Goal: Task Accomplishment & Management: Manage account settings

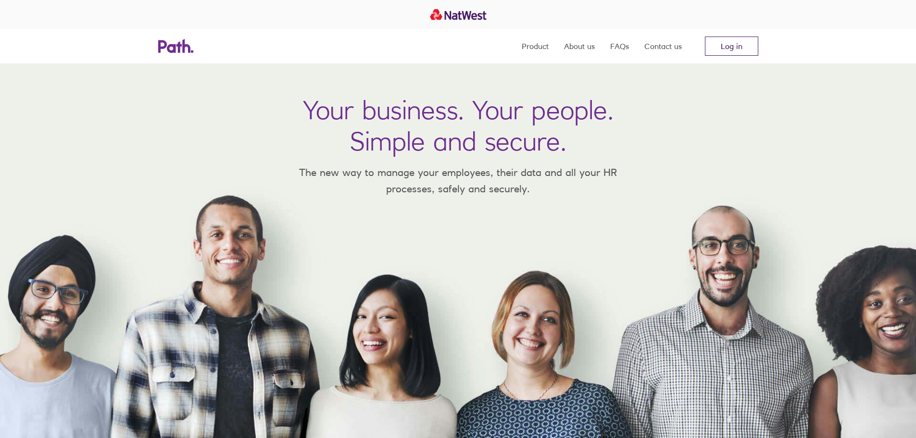
click at [728, 46] on link "Log in" at bounding box center [731, 46] width 53 height 19
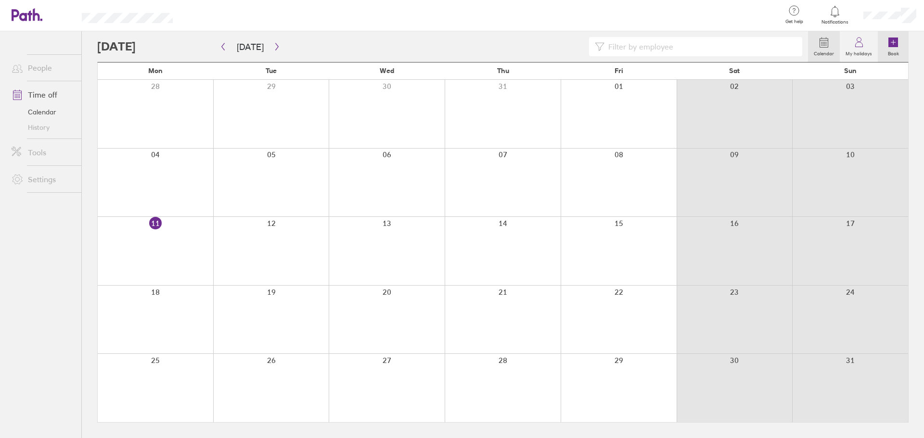
click at [892, 41] on icon at bounding box center [893, 43] width 10 height 10
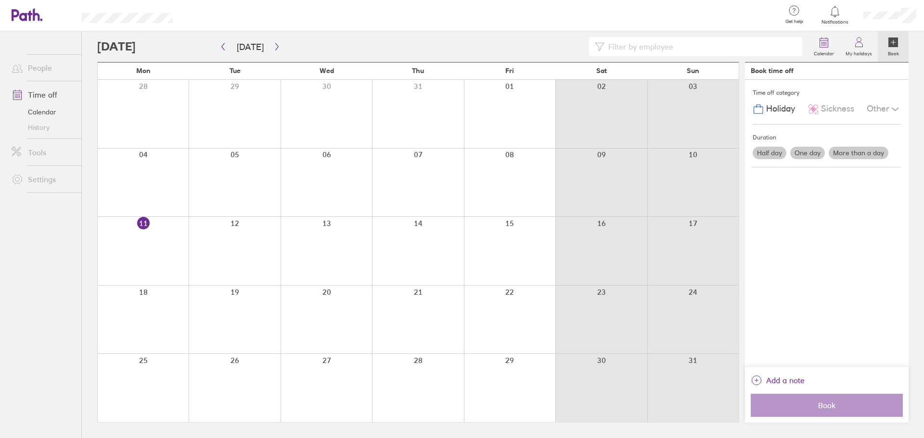
click at [141, 311] on div at bounding box center [143, 320] width 91 height 68
click at [141, 290] on div at bounding box center [143, 320] width 91 height 68
click at [859, 154] on label "More than a day" at bounding box center [858, 153] width 60 height 13
click at [0, 0] on input "More than a day" at bounding box center [0, 0] width 0 height 0
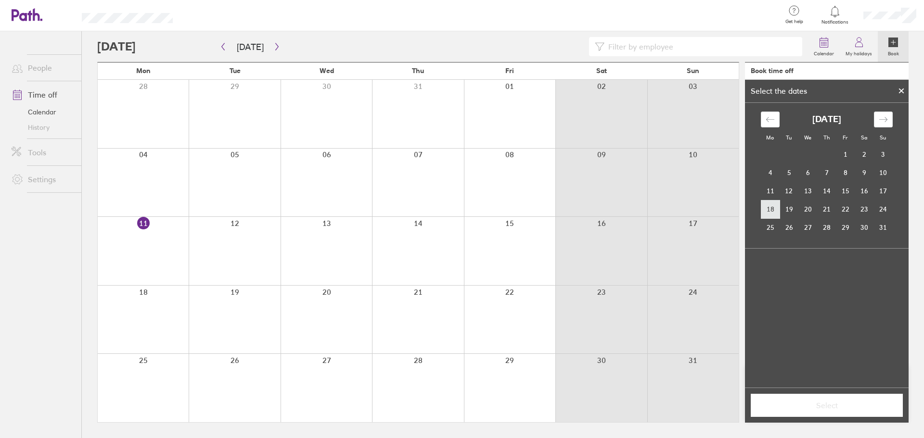
click at [769, 208] on td "18" at bounding box center [770, 209] width 19 height 18
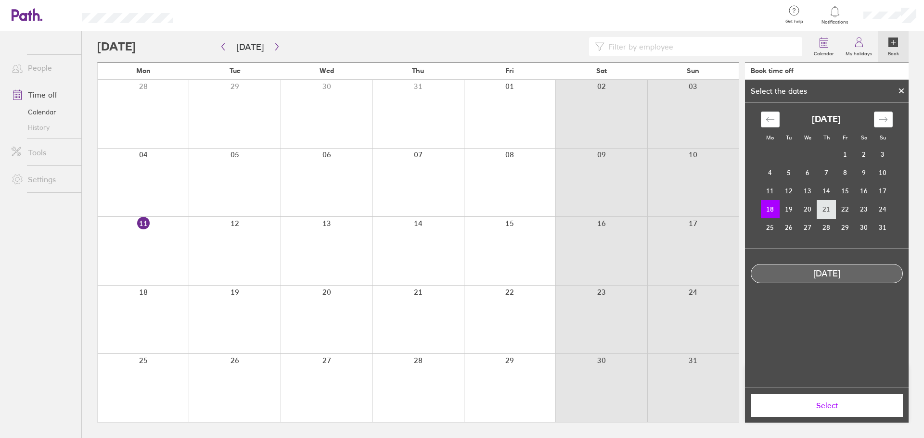
click at [827, 211] on td "21" at bounding box center [826, 209] width 19 height 18
click at [765, 209] on td "18" at bounding box center [770, 209] width 19 height 18
click at [828, 212] on td "21" at bounding box center [826, 209] width 19 height 18
click at [770, 207] on td "18" at bounding box center [770, 209] width 19 height 18
click at [829, 405] on span "Select" at bounding box center [826, 405] width 139 height 9
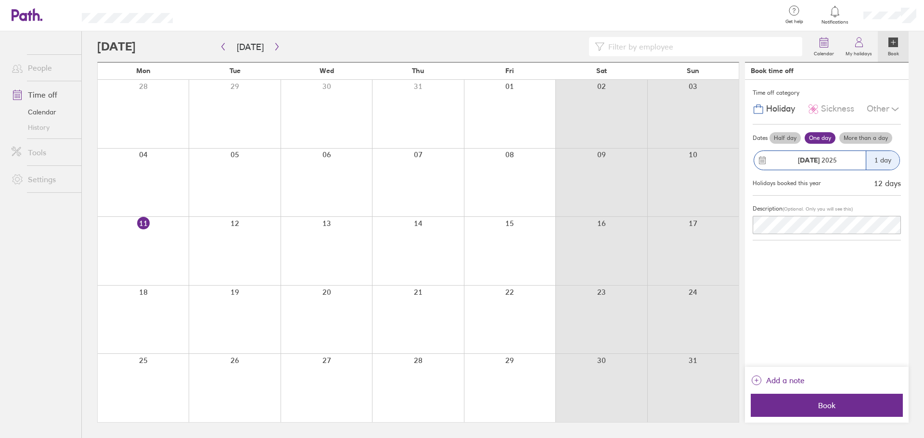
click at [882, 161] on div "1 day" at bounding box center [882, 160] width 34 height 19
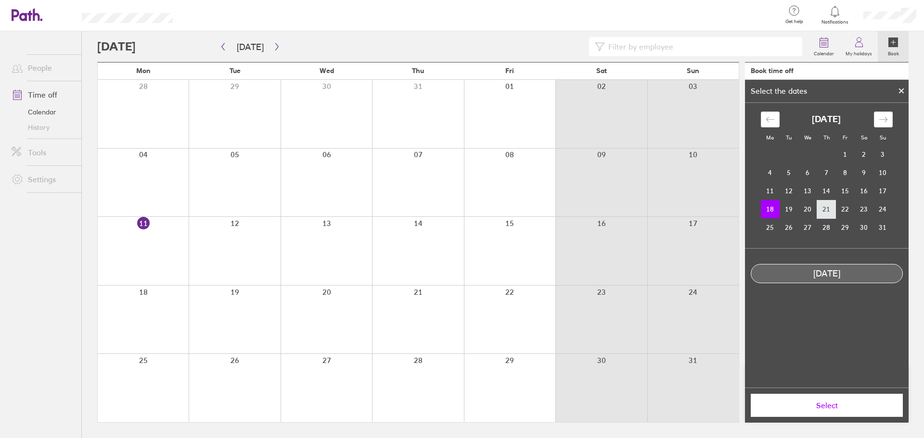
click at [829, 204] on td "21" at bounding box center [826, 209] width 19 height 18
click at [774, 209] on td "18" at bounding box center [770, 209] width 19 height 18
click at [825, 210] on td "21" at bounding box center [826, 209] width 19 height 18
click at [822, 405] on span "Select" at bounding box center [826, 405] width 139 height 9
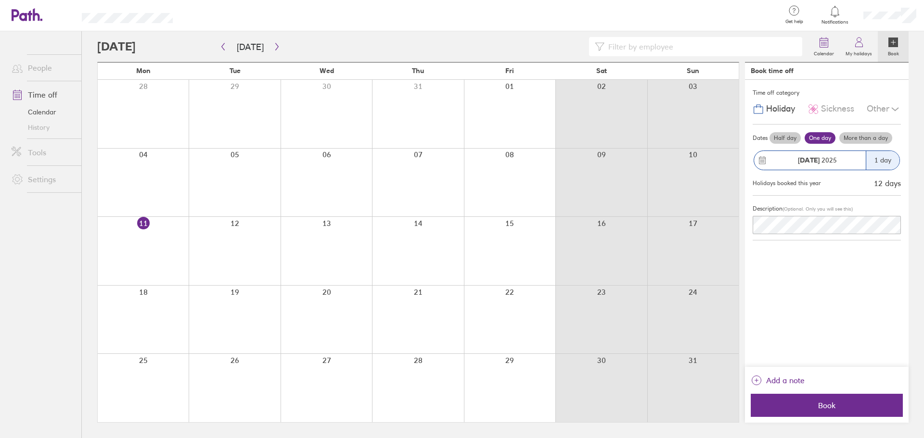
click at [870, 139] on label "More than a day" at bounding box center [865, 138] width 53 height 12
click at [0, 0] on input "More than a day" at bounding box center [0, 0] width 0 height 0
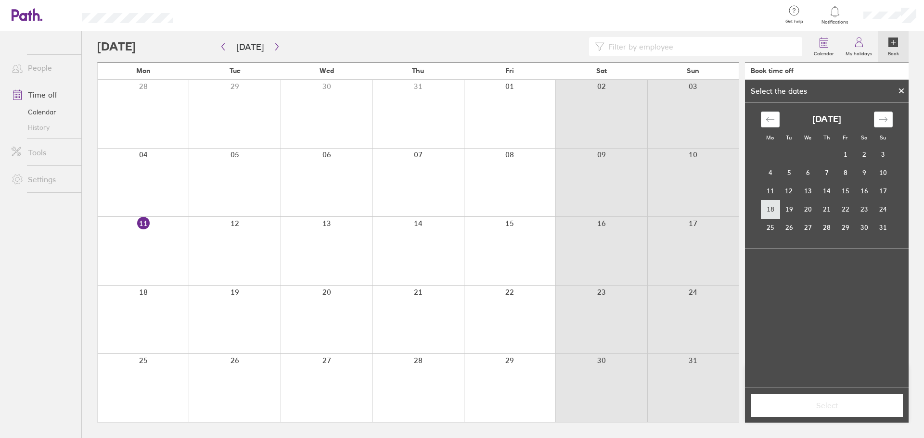
click at [768, 211] on td "18" at bounding box center [770, 209] width 19 height 18
click at [820, 210] on td "21" at bounding box center [826, 209] width 19 height 18
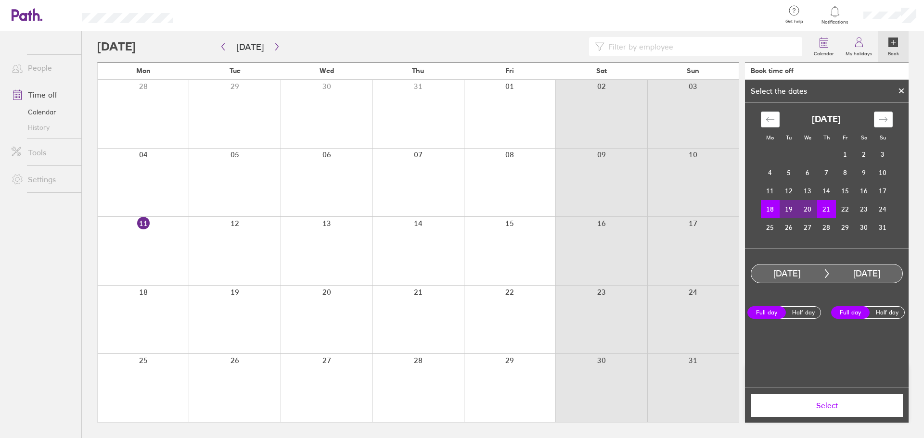
click at [827, 402] on span "Select" at bounding box center [826, 405] width 139 height 9
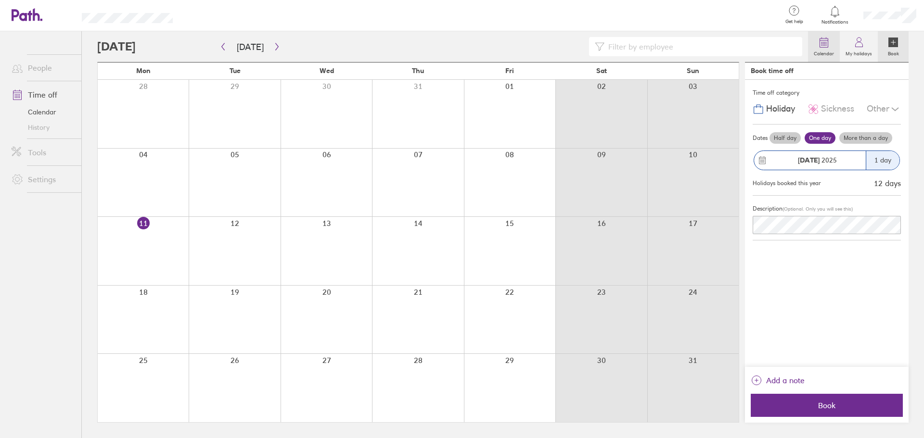
click at [827, 40] on icon at bounding box center [824, 43] width 12 height 12
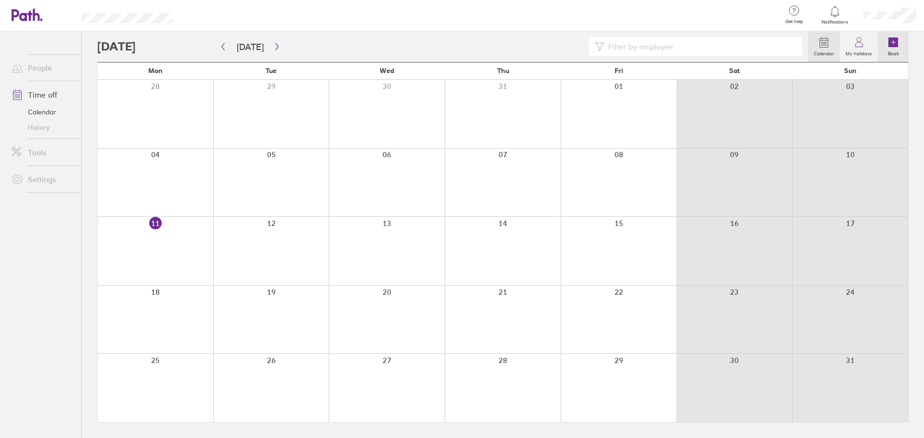
click at [886, 47] on link "Book" at bounding box center [892, 46] width 31 height 31
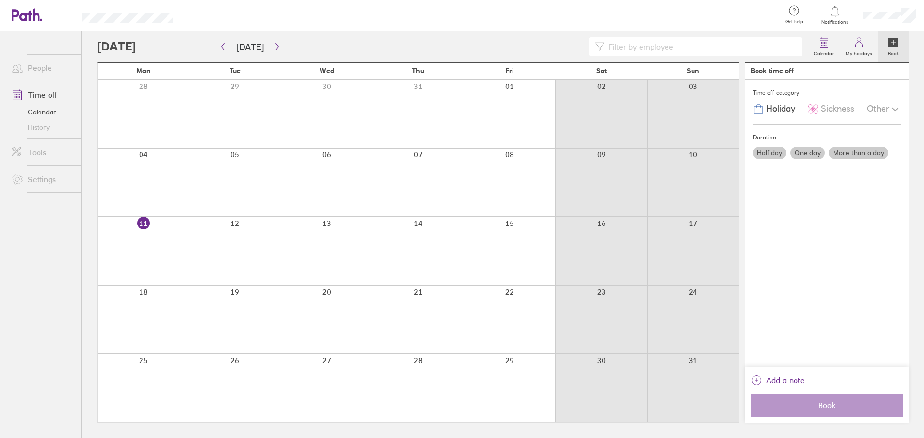
click at [849, 148] on label "More than a day" at bounding box center [858, 153] width 60 height 13
click at [0, 0] on input "More than a day" at bounding box center [0, 0] width 0 height 0
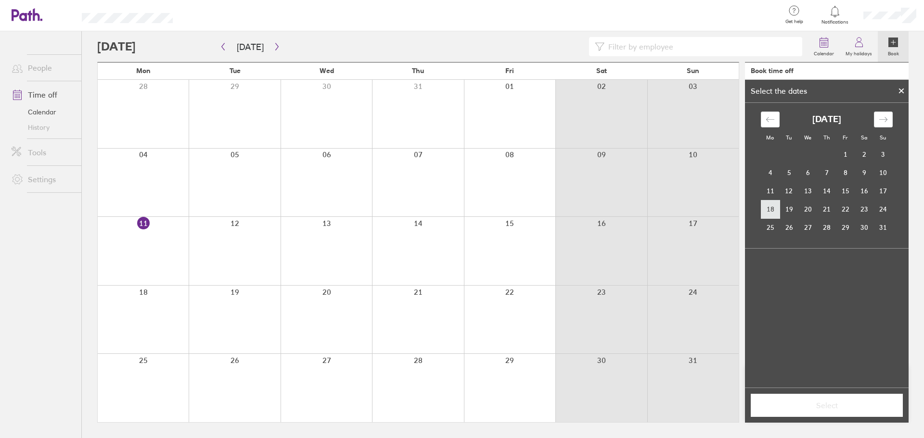
click at [773, 205] on td "18" at bounding box center [770, 209] width 19 height 18
click at [828, 209] on td "21" at bounding box center [826, 209] width 19 height 18
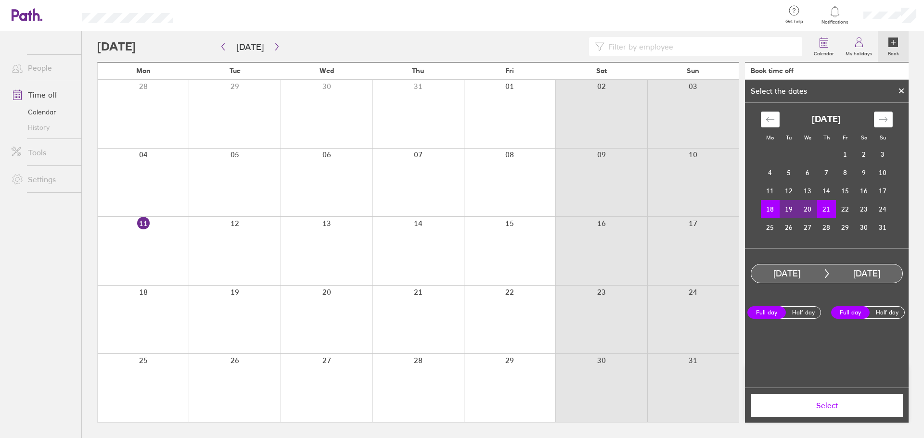
click at [823, 406] on span "Select" at bounding box center [826, 405] width 139 height 9
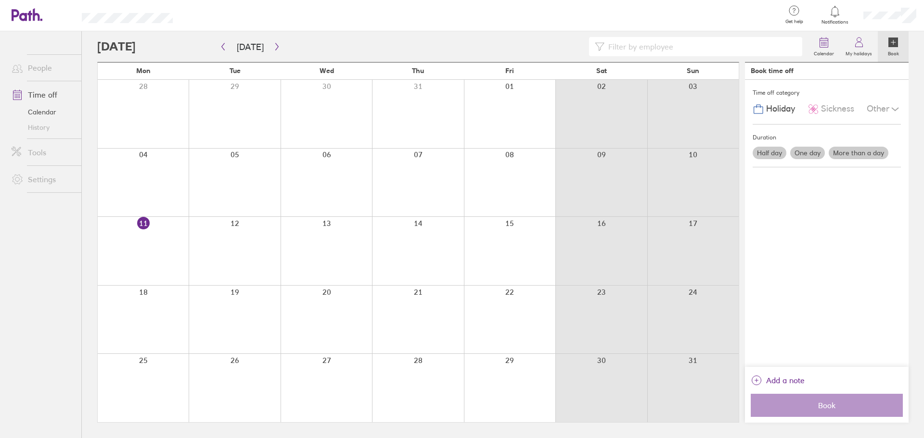
click at [812, 121] on div "Time off category Holiday Sickness Other" at bounding box center [826, 102] width 148 height 45
click at [826, 84] on div "Time off category Holiday Sickness Other" at bounding box center [826, 102] width 148 height 45
click at [859, 153] on label "More than a day" at bounding box center [858, 153] width 60 height 13
click at [860, 152] on label "More than a day" at bounding box center [858, 153] width 60 height 13
click at [0, 0] on input "More than a day" at bounding box center [0, 0] width 0 height 0
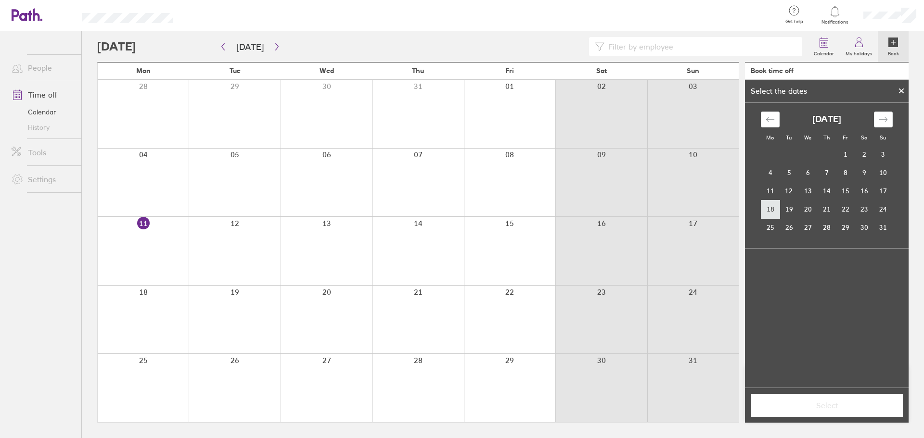
click at [772, 207] on td "18" at bounding box center [770, 209] width 19 height 18
click at [826, 206] on td "21" at bounding box center [826, 209] width 19 height 18
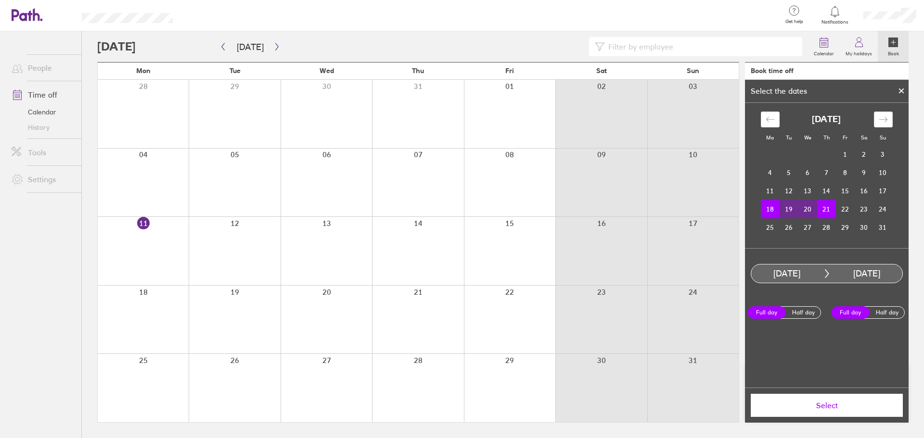
click at [830, 404] on span "Select" at bounding box center [826, 405] width 139 height 9
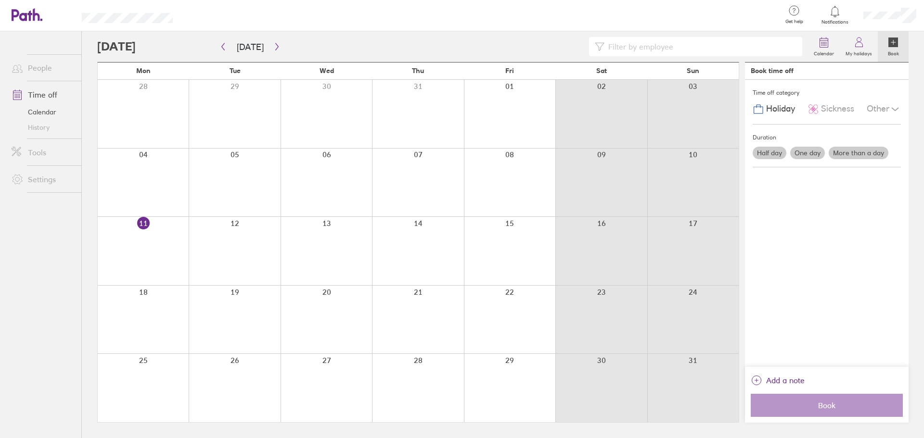
click at [839, 308] on div "Time off category Holiday Sickness Other Duration Half day One day More than a …" at bounding box center [827, 223] width 164 height 287
click at [44, 93] on link "Time off" at bounding box center [42, 94] width 77 height 19
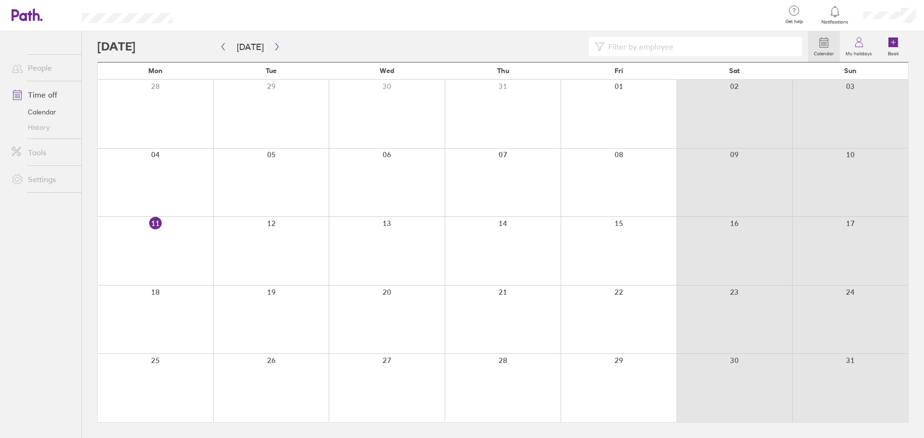
click at [544, 27] on div at bounding box center [480, 15] width 585 height 31
click at [43, 92] on link "Time off" at bounding box center [42, 94] width 77 height 19
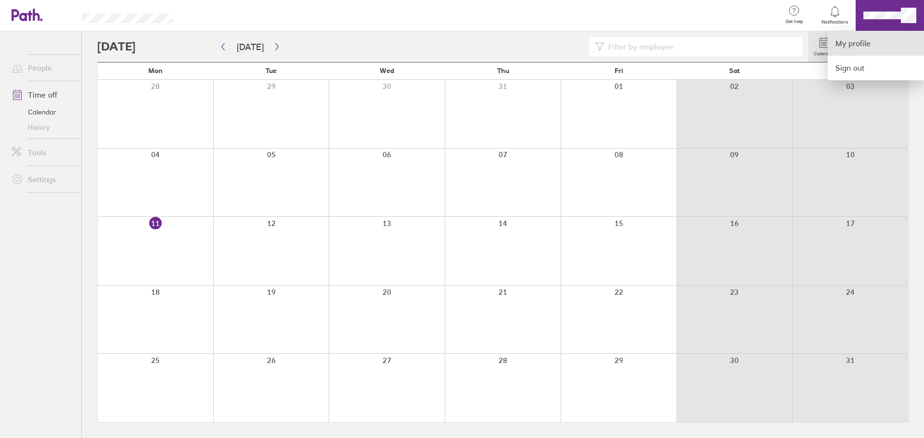
click at [852, 44] on link "My profile" at bounding box center [875, 43] width 96 height 25
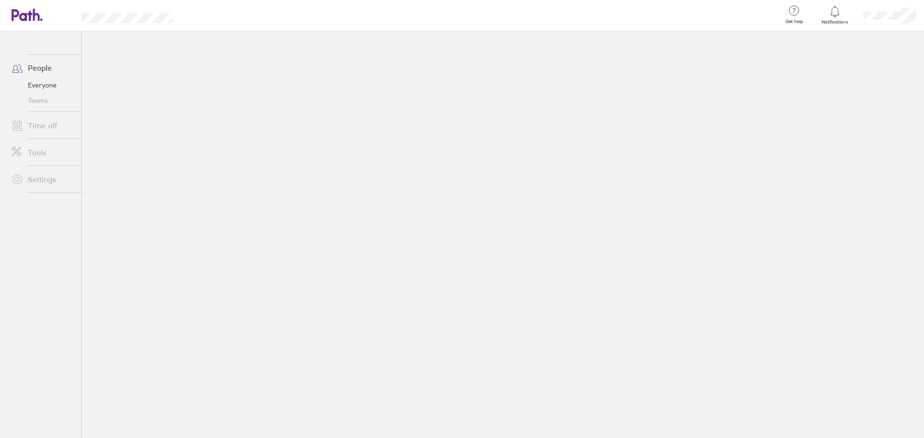
click at [35, 123] on link "Time off" at bounding box center [42, 125] width 77 height 19
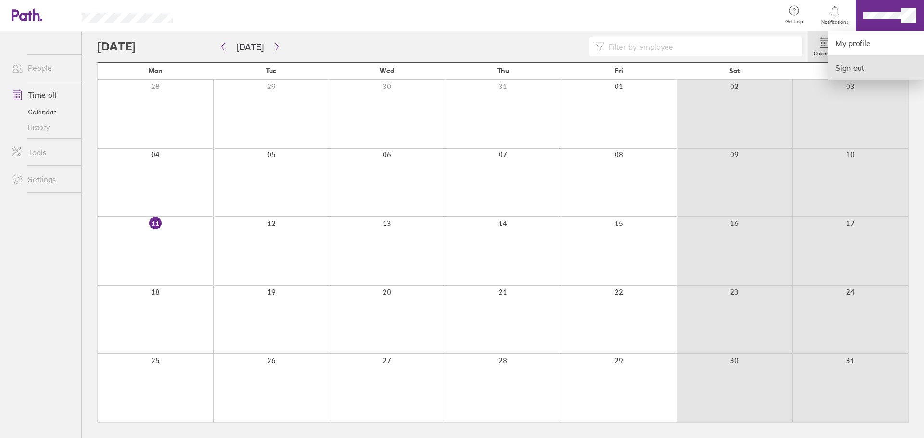
click at [844, 68] on link "Sign out" at bounding box center [875, 68] width 96 height 24
